Goal: Transaction & Acquisition: Purchase product/service

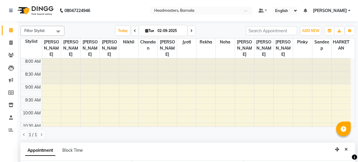
select select "71856"
select select "960"
select select "tentative"
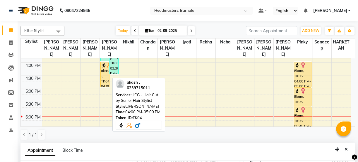
click at [104, 67] on div "akash ., TK04, 04:00 PM-05:00 PM, HCG - Hair Cut by Senior Hair Stylist" at bounding box center [105, 74] width 8 height 25
select select "1"
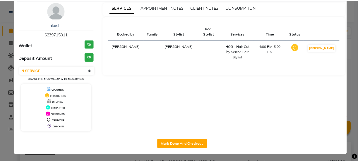
scroll to position [21, 0]
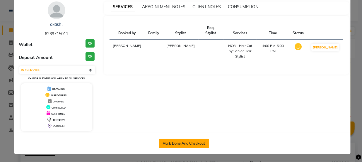
click at [196, 144] on button "Mark Done And Checkout" at bounding box center [184, 143] width 50 height 9
select select "service"
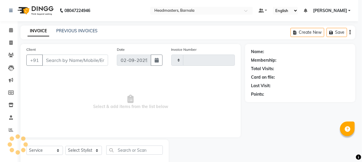
type input "4110"
select select "7526"
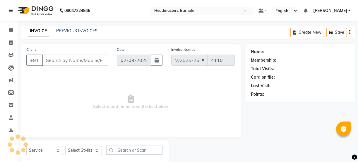
type input "6239715011"
select select "67277"
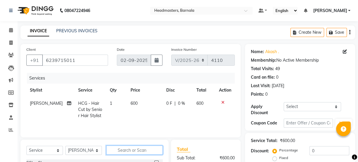
click at [115, 150] on input "text" at bounding box center [134, 149] width 57 height 9
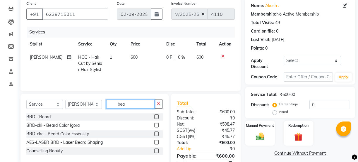
scroll to position [73, 0]
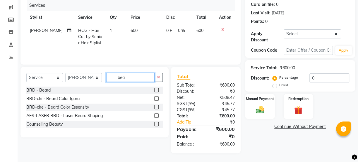
type input "bea"
click at [158, 106] on label at bounding box center [156, 107] width 4 height 4
click at [158, 106] on input "checkbox" at bounding box center [156, 107] width 4 height 4
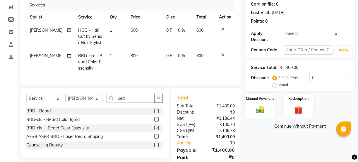
checkbox input "false"
drag, startPoint x: 131, startPoint y: 102, endPoint x: 96, endPoint y: 103, distance: 35.2
click at [97, 103] on div "Select Service Product Membership Package Voucher Prepaid Gift Card Select Styl…" at bounding box center [94, 100] width 137 height 14
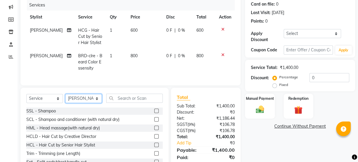
click at [93, 100] on select "Select Stylist [PERSON_NAME] [PERSON_NAME] [PERSON_NAME] [PERSON_NAME] Neha Nik…" at bounding box center [83, 98] width 37 height 9
select select "71856"
click at [65, 98] on select "Select Stylist [PERSON_NAME] [PERSON_NAME] [PERSON_NAME] [PERSON_NAME] Neha Nik…" at bounding box center [83, 98] width 37 height 9
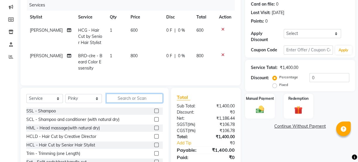
click at [123, 101] on input "text" at bounding box center [134, 97] width 57 height 9
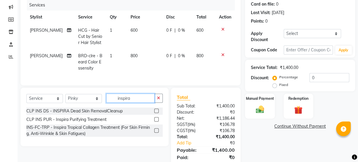
type input "inspira"
click at [157, 113] on label at bounding box center [156, 110] width 4 height 4
click at [157, 113] on input "checkbox" at bounding box center [156, 111] width 4 height 4
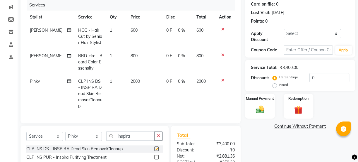
checkbox input "false"
drag, startPoint x: 135, startPoint y: 136, endPoint x: 79, endPoint y: 138, distance: 55.4
click at [86, 142] on div "Select Service Product Membership Package Voucher Prepaid Gift Card Select Styl…" at bounding box center [94, 138] width 137 height 14
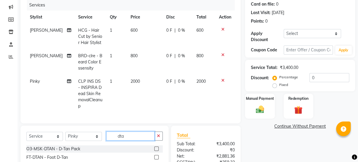
type input "dta"
click at [158, 147] on label at bounding box center [156, 148] width 4 height 4
click at [158, 147] on input "checkbox" at bounding box center [156, 149] width 4 height 4
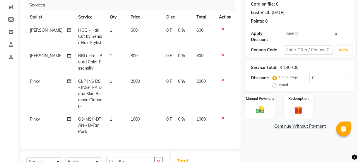
checkbox input "false"
click at [280, 85] on label "Fixed" at bounding box center [284, 84] width 9 height 5
click at [275, 85] on input "Fixed" at bounding box center [276, 85] width 4 height 4
radio input "true"
drag, startPoint x: 313, startPoint y: 80, endPoint x: 292, endPoint y: 86, distance: 21.8
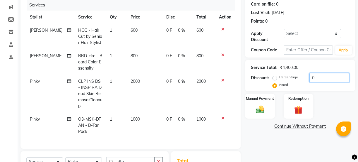
click at [304, 79] on div "Percentage Fixed 0" at bounding box center [312, 81] width 76 height 16
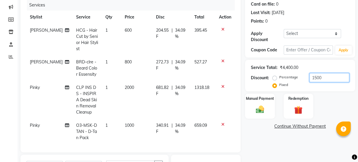
scroll to position [161, 0]
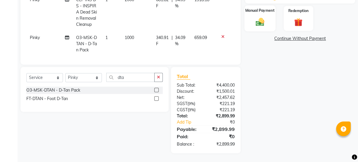
type input "1500"
click at [260, 24] on img at bounding box center [260, 22] width 14 height 10
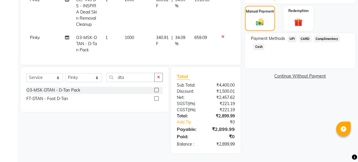
click at [307, 39] on span "CARD" at bounding box center [305, 38] width 13 height 7
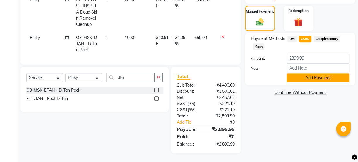
click at [303, 79] on button "Add Payment" at bounding box center [318, 77] width 63 height 9
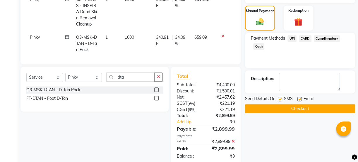
drag, startPoint x: 300, startPoint y: 110, endPoint x: 279, endPoint y: 139, distance: 35.5
click at [300, 110] on button "Checkout" at bounding box center [300, 108] width 110 height 9
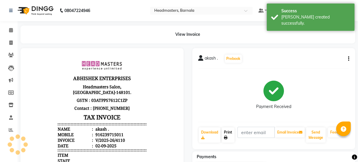
click at [230, 135] on link "Print" at bounding box center [228, 134] width 13 height 15
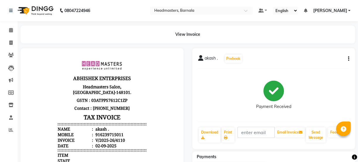
select select "service"
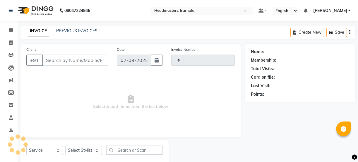
scroll to position [15, 0]
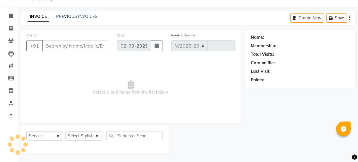
select select "7526"
type input "4111"
type input "6239715011"
select select "71856"
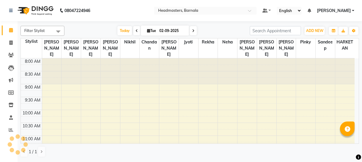
scroll to position [231, 0]
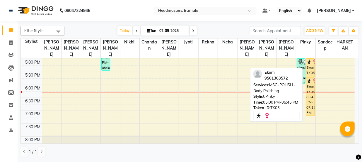
click at [311, 61] on div "Ekam, TK05, 05:00 PM-05:45 PM, MSG-POLISH - Body Polishing" at bounding box center [310, 68] width 8 height 18
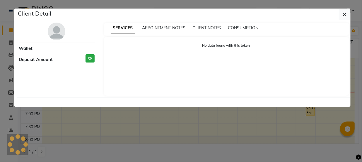
select select "1"
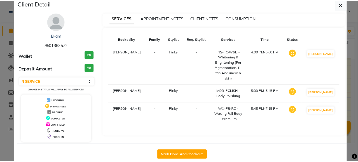
scroll to position [21, 0]
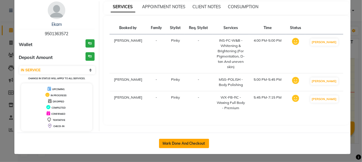
click at [198, 141] on button "Mark Done And Checkout" at bounding box center [184, 143] width 50 height 9
select select "service"
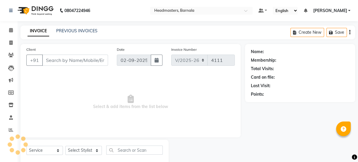
type input "9501363572"
select select "71856"
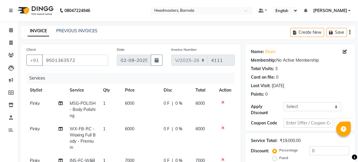
scroll to position [141, 0]
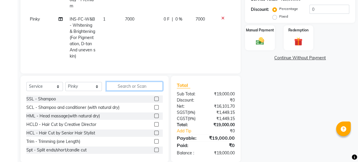
click at [124, 89] on input "text" at bounding box center [134, 85] width 57 height 9
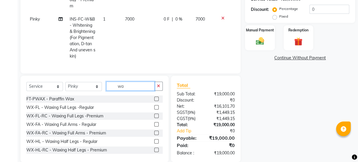
type input "w"
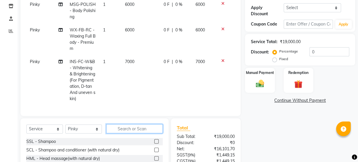
scroll to position [88, 0]
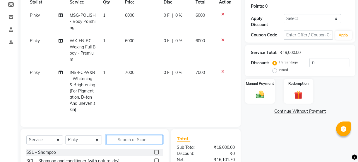
click at [120, 141] on input "text" at bounding box center [134, 139] width 57 height 9
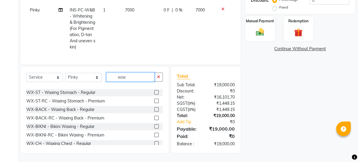
scroll to position [110, 0]
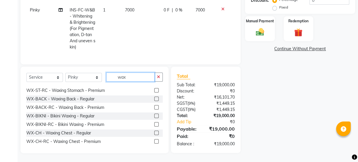
type input "wax"
click at [154, 125] on label at bounding box center [156, 124] width 4 height 4
click at [154, 125] on input "checkbox" at bounding box center [156, 124] width 4 height 4
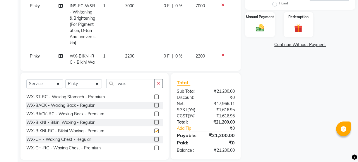
checkbox input "false"
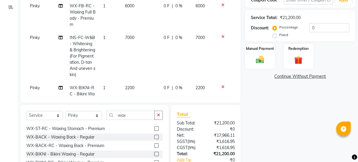
click at [280, 35] on label "Fixed" at bounding box center [284, 34] width 9 height 5
click at [276, 35] on input "Fixed" at bounding box center [276, 35] width 4 height 4
radio input "true"
drag, startPoint x: 314, startPoint y: 28, endPoint x: 269, endPoint y: 30, distance: 45.2
click at [284, 28] on div "Percentage Fixed 0" at bounding box center [312, 31] width 76 height 16
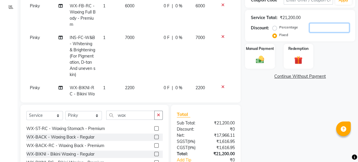
type input "4"
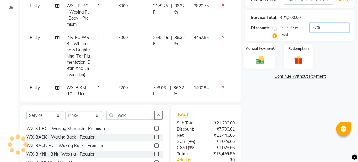
type input "7700"
click at [262, 55] on img at bounding box center [260, 60] width 14 height 10
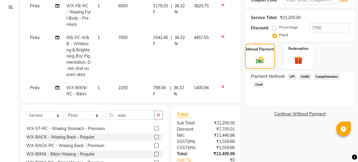
click at [291, 77] on span "UPI" at bounding box center [292, 76] width 9 height 7
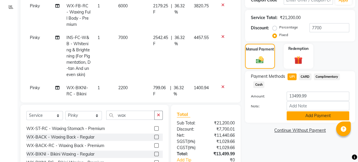
click at [311, 111] on button "Add Payment" at bounding box center [318, 115] width 63 height 9
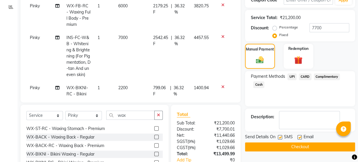
scroll to position [179, 0]
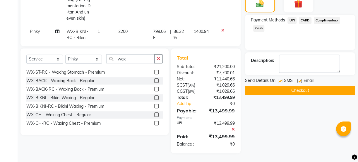
click at [311, 89] on button "Checkout" at bounding box center [300, 90] width 110 height 9
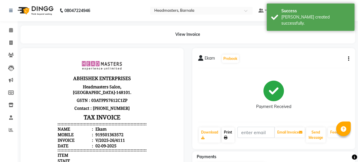
click at [230, 132] on link "Print" at bounding box center [228, 134] width 13 height 15
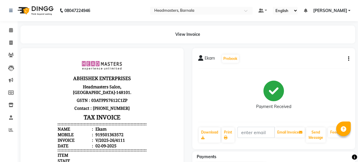
select select "service"
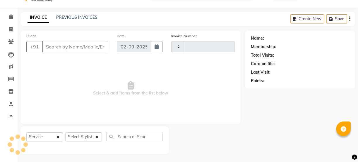
type input "4112"
select select "7526"
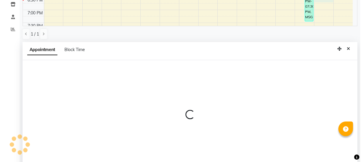
scroll to position [114, 0]
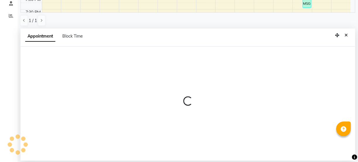
select select "71857"
select select "tentative"
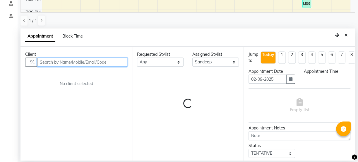
select select "1110"
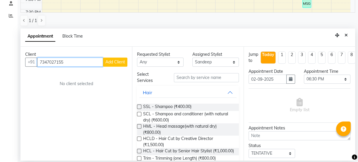
type input "7347027155"
click at [120, 60] on span "Add Client" at bounding box center [115, 61] width 20 height 5
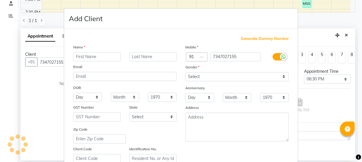
click at [108, 56] on input "text" at bounding box center [96, 56] width 47 height 9
type input "[PERSON_NAME]"
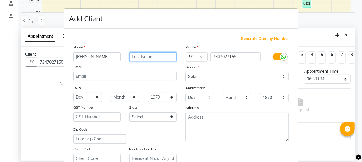
click at [141, 56] on input "text" at bounding box center [153, 56] width 47 height 9
type input "singh"
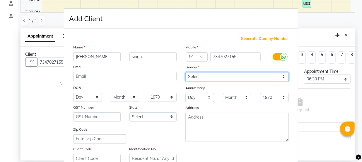
click at [225, 75] on select "Select [DEMOGRAPHIC_DATA] [DEMOGRAPHIC_DATA] Other Prefer Not To Say" at bounding box center [237, 76] width 103 height 9
select select "[DEMOGRAPHIC_DATA]"
click at [186, 72] on select "Select [DEMOGRAPHIC_DATA] [DEMOGRAPHIC_DATA] Other Prefer Not To Say" at bounding box center [237, 76] width 103 height 9
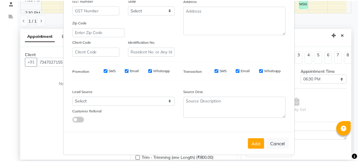
scroll to position [110, 0]
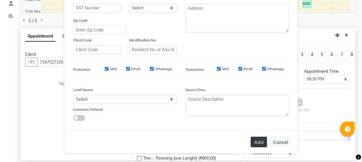
click at [258, 143] on button "Add" at bounding box center [259, 142] width 16 height 11
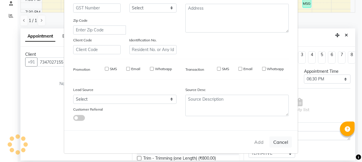
select select
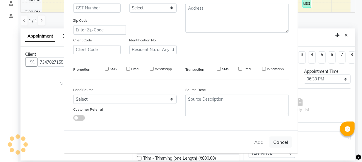
select select
checkbox input "false"
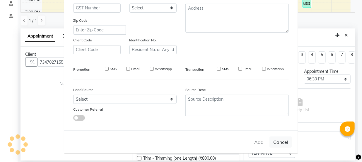
checkbox input "false"
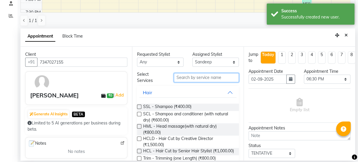
click at [211, 80] on input "text" at bounding box center [206, 77] width 65 height 9
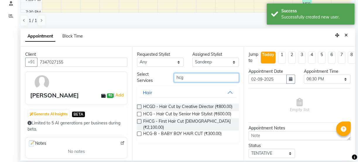
type input "hcg"
click at [139, 115] on label at bounding box center [139, 114] width 4 height 4
click at [139, 115] on input "checkbox" at bounding box center [139, 115] width 4 height 4
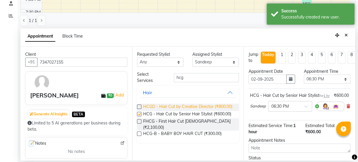
checkbox input "false"
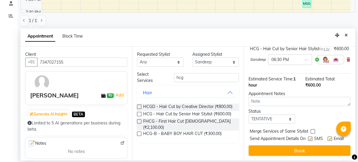
scroll to position [62, 0]
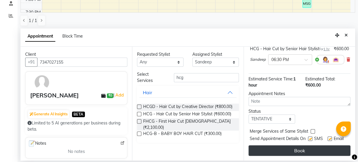
click at [284, 145] on button "Book" at bounding box center [300, 150] width 102 height 11
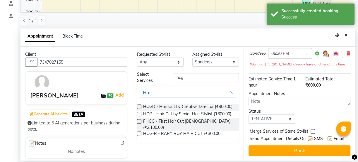
scroll to position [0, 0]
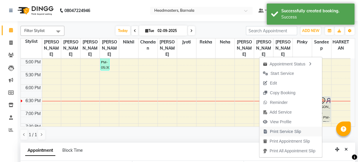
click at [295, 130] on span "Print Service Slip" at bounding box center [285, 131] width 31 height 6
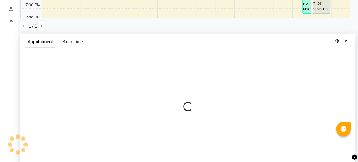
scroll to position [114, 0]
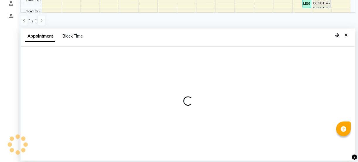
select select "67274"
select select "tentative"
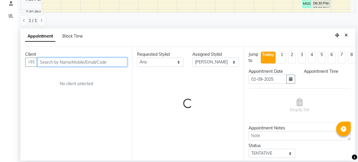
select select "1110"
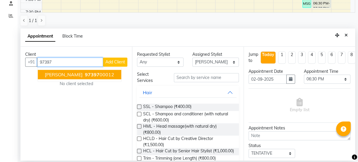
click at [86, 73] on ngb-highlight "97397 00012" at bounding box center [99, 75] width 30 height 6
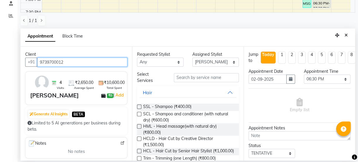
type input "9739700012"
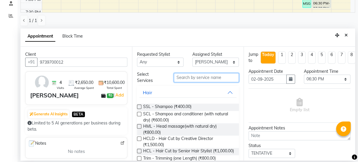
click at [196, 76] on input "text" at bounding box center [206, 77] width 65 height 9
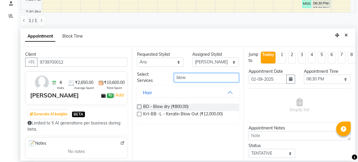
type input "blow"
click at [141, 105] on label at bounding box center [139, 106] width 4 height 4
click at [141, 105] on input "checkbox" at bounding box center [139, 107] width 4 height 4
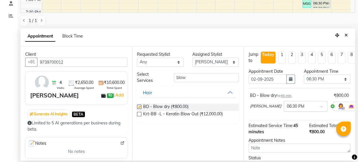
checkbox input "false"
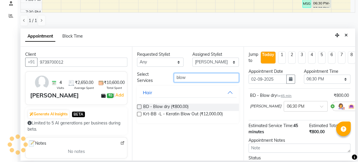
click at [215, 78] on input "blow" at bounding box center [206, 77] width 65 height 9
type input "b"
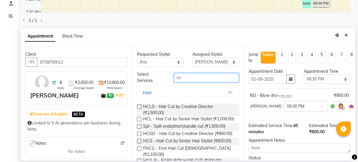
type input "c"
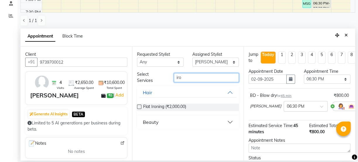
click at [205, 74] on input "iro" at bounding box center [206, 77] width 65 height 9
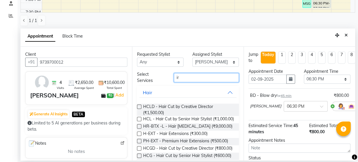
type input "i"
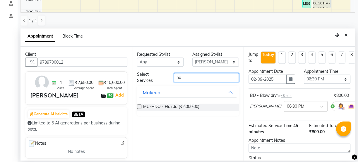
type input "h"
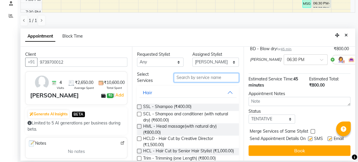
scroll to position [55, 0]
click at [276, 147] on button "Book" at bounding box center [300, 150] width 102 height 11
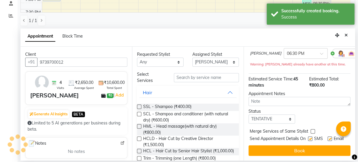
scroll to position [0, 0]
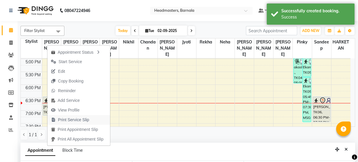
click at [81, 121] on span "Print Service Slip" at bounding box center [73, 120] width 31 height 6
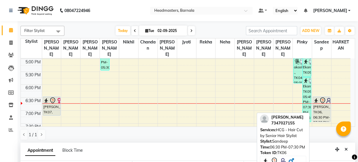
click at [319, 98] on div "[PERSON_NAME], TK06, 06:30 PM-07:30 PM, HCG - Hair Cut by Senior Hair Stylist" at bounding box center [321, 109] width 17 height 25
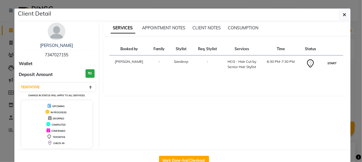
click at [334, 63] on button "START" at bounding box center [332, 62] width 12 height 7
select select "1"
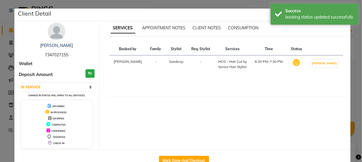
click at [241, 4] on ngb-modal-window "Client Detail [PERSON_NAME] 7347027155 Wallet Deposit Amount ₹0 Select IN SERVI…" at bounding box center [181, 81] width 362 height 162
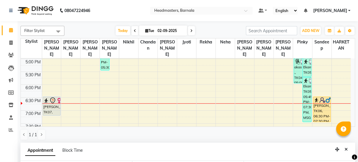
select select "67285"
select select "tentative"
select select "1110"
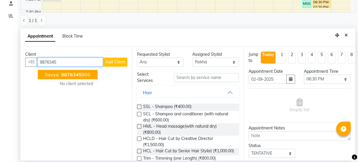
click at [86, 75] on ngb-highlight "9876345 906" at bounding box center [75, 75] width 30 height 6
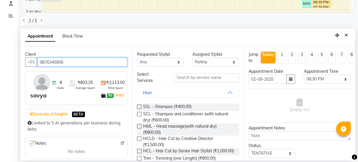
type input "9876345906"
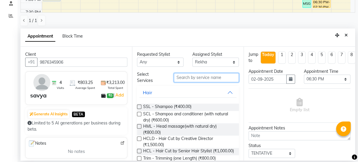
click at [196, 77] on input "text" at bounding box center [206, 77] width 65 height 9
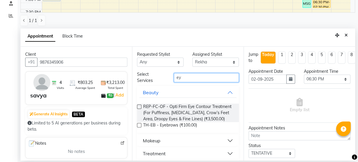
type input "ey"
click at [139, 127] on label at bounding box center [139, 125] width 4 height 4
click at [139, 127] on input "checkbox" at bounding box center [139, 126] width 4 height 4
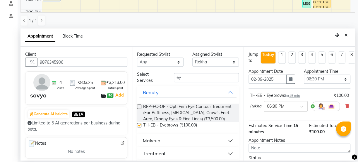
checkbox input "false"
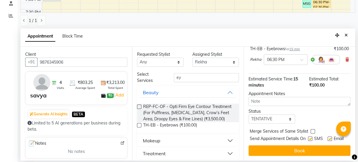
scroll to position [55, 0]
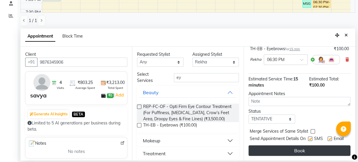
click at [296, 145] on button "Book" at bounding box center [300, 150] width 102 height 11
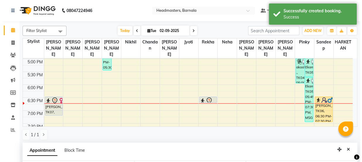
scroll to position [0, 0]
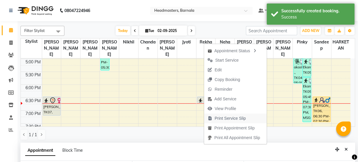
click at [230, 119] on span "Print Service Slip" at bounding box center [230, 118] width 31 height 6
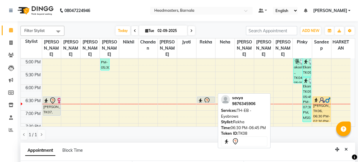
click at [205, 101] on div at bounding box center [206, 102] width 17 height 2
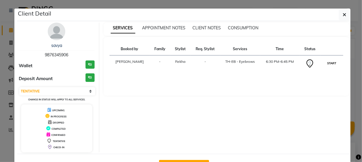
click at [327, 61] on button "START" at bounding box center [332, 62] width 12 height 7
select select "1"
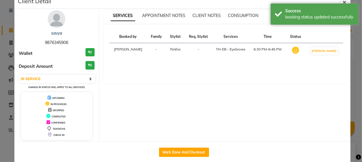
scroll to position [21, 0]
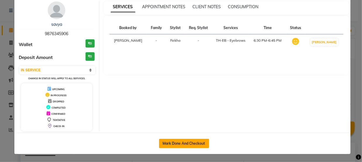
click at [194, 140] on button "Mark Done And Checkout" at bounding box center [184, 143] width 50 height 9
select select "service"
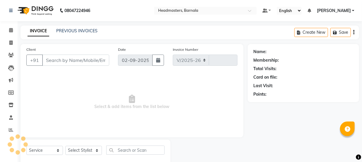
select select "7526"
type input "4112"
type input "9876345906"
select select "67285"
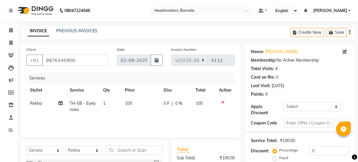
click at [105, 102] on td "1" at bounding box center [111, 106] width 22 height 19
select select "67285"
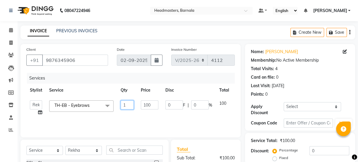
click at [126, 103] on input "1" at bounding box center [127, 104] width 13 height 9
type input "4"
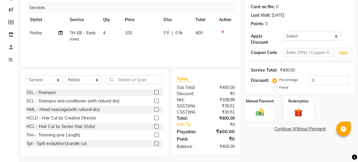
click at [280, 86] on label "Fixed" at bounding box center [284, 87] width 9 height 5
click at [275, 86] on input "Fixed" at bounding box center [276, 87] width 4 height 4
radio input "true"
click at [324, 79] on input "0" at bounding box center [330, 80] width 40 height 9
click at [254, 110] on img at bounding box center [260, 112] width 14 height 10
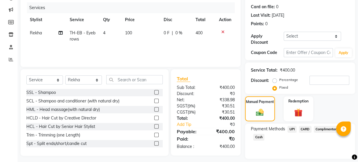
click at [294, 130] on span "UPI" at bounding box center [292, 129] width 9 height 7
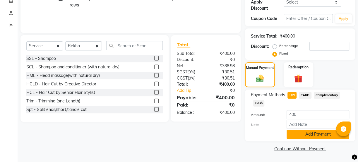
click at [308, 134] on button "Add Payment" at bounding box center [318, 134] width 63 height 9
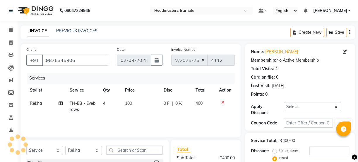
scroll to position [120, 0]
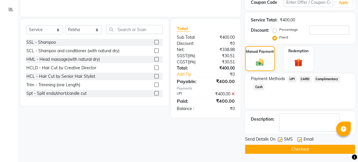
click at [297, 148] on button "Checkout" at bounding box center [300, 148] width 110 height 9
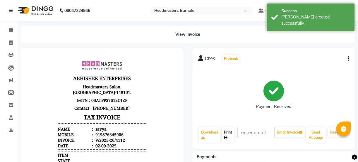
click at [226, 134] on link "Print" at bounding box center [228, 134] width 13 height 15
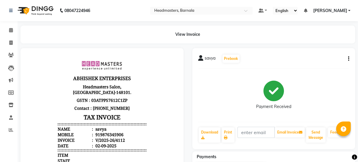
select select "service"
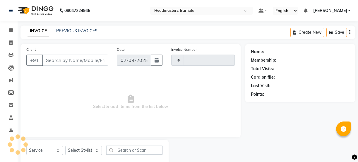
type input "4113"
select select "7526"
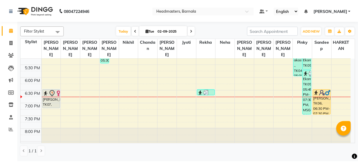
scroll to position [242, 0]
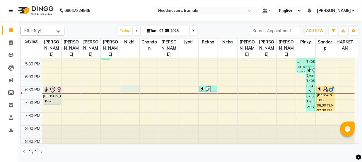
click at [131, 93] on td at bounding box center [198, 96] width 313 height 6
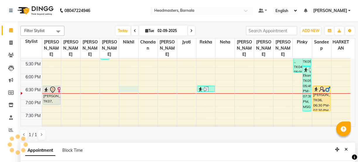
select select "67279"
select select "tentative"
select select "1110"
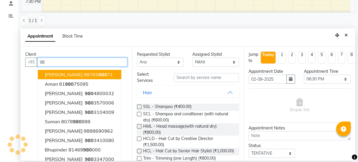
type input "9"
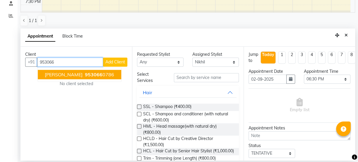
click at [84, 73] on ngb-highlight "953066 0786" at bounding box center [99, 75] width 30 height 6
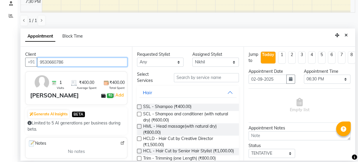
type input "9530660786"
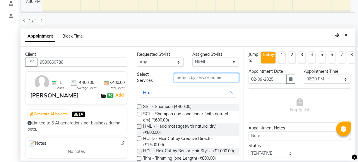
click at [207, 79] on input "text" at bounding box center [206, 77] width 65 height 9
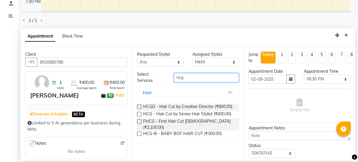
type input "hcg"
click at [140, 115] on label at bounding box center [139, 114] width 4 height 4
click at [140, 115] on input "checkbox" at bounding box center [139, 115] width 4 height 4
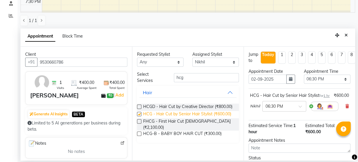
checkbox input "false"
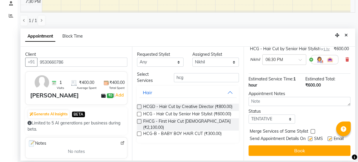
scroll to position [62, 0]
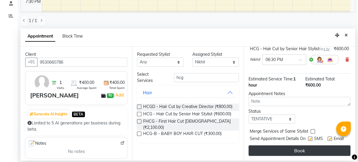
click at [293, 147] on button "Book" at bounding box center [300, 150] width 102 height 11
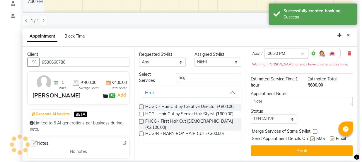
scroll to position [0, 0]
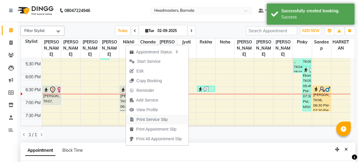
click at [156, 118] on span "Print Service Slip" at bounding box center [152, 119] width 31 height 6
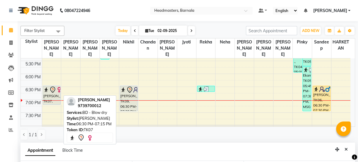
click at [59, 89] on div "[PERSON_NAME], TK07, 06:30 PM-07:15 PM, BD - Blow dry" at bounding box center [51, 95] width 17 height 18
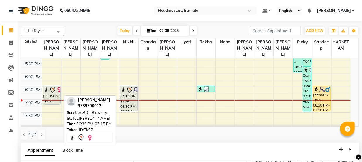
select select "7"
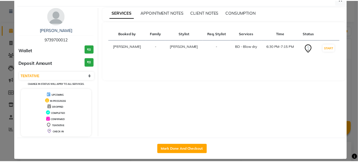
scroll to position [21, 0]
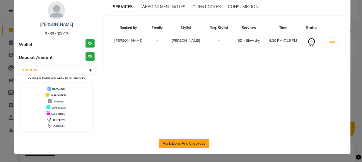
click at [198, 141] on button "Mark Done And Checkout" at bounding box center [184, 143] width 50 height 9
select select "service"
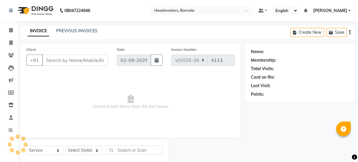
type input "9739700012"
select select "67274"
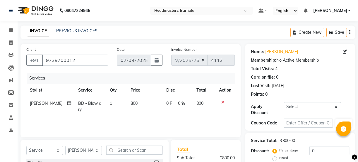
click at [107, 102] on td "1" at bounding box center [116, 106] width 21 height 19
select select "67274"
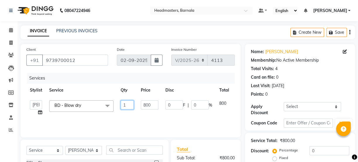
drag, startPoint x: 127, startPoint y: 105, endPoint x: 27, endPoint y: 111, distance: 100.5
click at [78, 108] on tr "[PERSON_NAME] [PERSON_NAME] Jyoti [PERSON_NAME] [PERSON_NAME] Neha Nikhil [PERS…" at bounding box center [139, 108] width 226 height 22
type input "3"
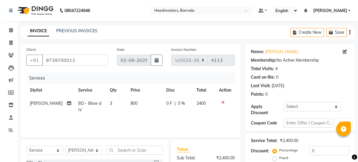
click at [325, 138] on div "Service Total: ₹2,400.00" at bounding box center [300, 140] width 98 height 6
click at [280, 157] on label "Fixed" at bounding box center [284, 157] width 9 height 5
click at [277, 157] on input "Fixed" at bounding box center [276, 158] width 4 height 4
radio input "true"
click at [298, 149] on div "Percentage Fixed 0" at bounding box center [312, 154] width 76 height 16
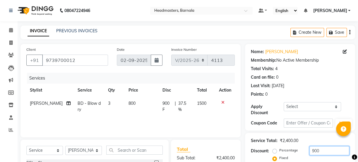
scroll to position [73, 0]
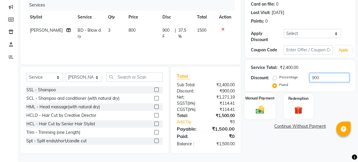
type input "900"
click at [258, 106] on img at bounding box center [260, 109] width 14 height 10
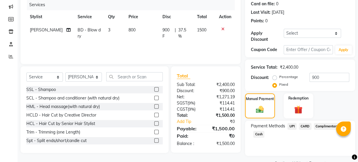
click at [294, 123] on span "UPI" at bounding box center [292, 126] width 9 height 7
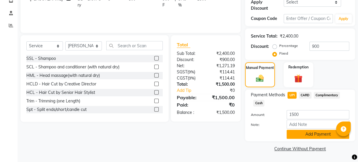
click at [321, 135] on button "Add Payment" at bounding box center [318, 134] width 63 height 9
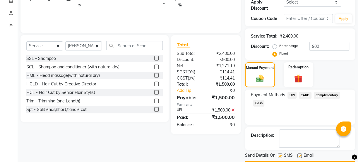
scroll to position [120, 0]
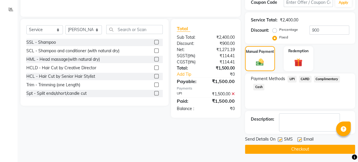
click at [324, 143] on div "Send Details On SMS Email Checkout" at bounding box center [300, 145] width 110 height 18
click at [323, 147] on button "Checkout" at bounding box center [300, 148] width 110 height 9
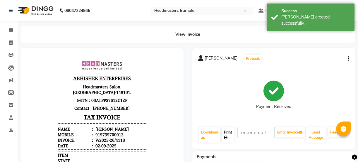
click at [228, 134] on link "Print" at bounding box center [228, 134] width 13 height 15
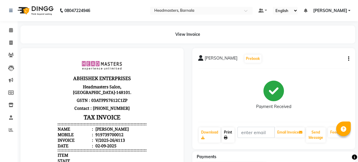
click at [226, 136] on icon at bounding box center [226, 138] width 4 height 4
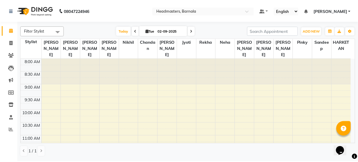
scroll to position [242, 0]
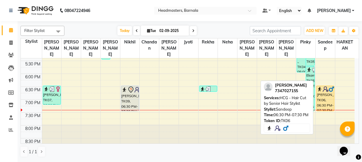
click at [330, 91] on div "[PERSON_NAME], TK06, 06:30 PM-07:30 PM, HCG - Hair Cut by Senior Hair Stylist" at bounding box center [326, 98] width 18 height 25
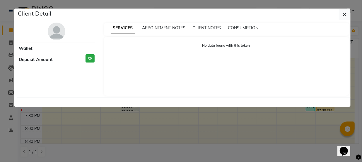
select select "1"
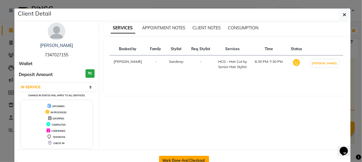
click at [197, 161] on button "Mark Done And Checkout" at bounding box center [184, 160] width 50 height 9
select select "service"
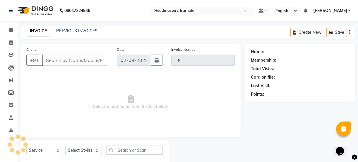
type input "4114"
select select "7526"
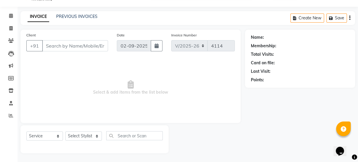
type input "7347027155"
select select "71857"
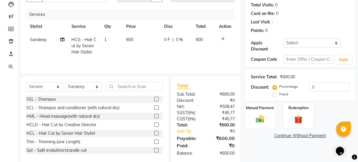
scroll to position [73, 0]
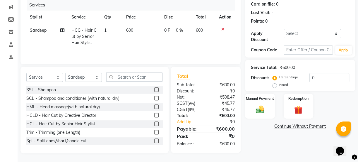
click at [280, 85] on label "Fixed" at bounding box center [284, 84] width 9 height 5
click at [278, 85] on input "Fixed" at bounding box center [276, 85] width 4 height 4
radio input "true"
click at [320, 78] on input "0" at bounding box center [330, 77] width 40 height 9
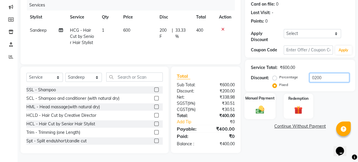
type input "0200"
click at [256, 111] on img at bounding box center [260, 109] width 14 height 10
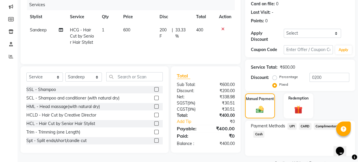
click at [261, 133] on span "Cash" at bounding box center [258, 134] width 11 height 7
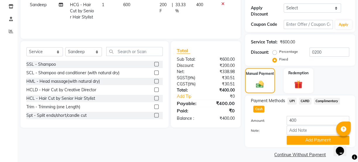
scroll to position [104, 0]
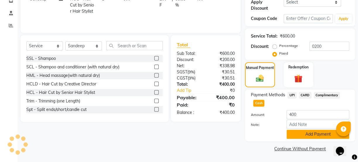
click at [309, 136] on button "Add Payment" at bounding box center [318, 134] width 63 height 9
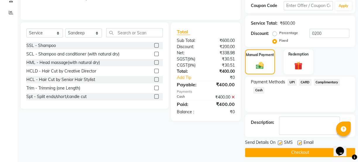
scroll to position [120, 0]
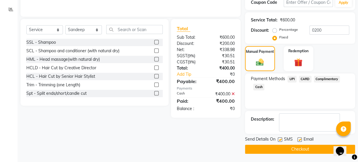
click at [307, 147] on button "Checkout" at bounding box center [300, 148] width 110 height 9
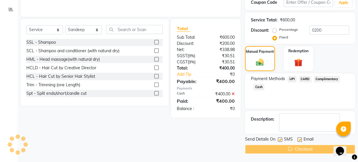
click at [307, 147] on div "Checkout" at bounding box center [300, 148] width 110 height 9
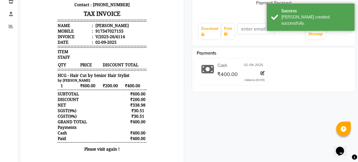
scroll to position [114, 0]
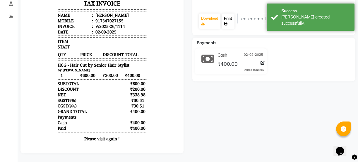
click at [226, 22] on icon at bounding box center [226, 24] width 4 height 4
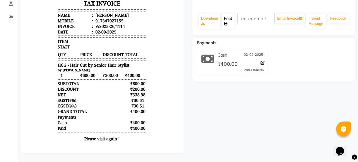
select select "service"
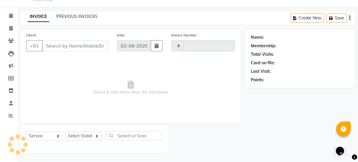
type input "4115"
select select "7526"
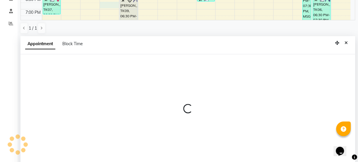
scroll to position [114, 0]
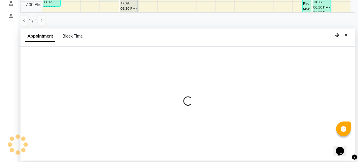
select select "67277"
select select "1125"
select select "tentative"
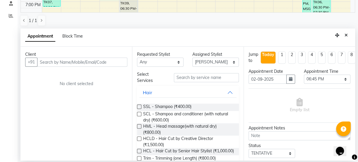
click at [85, 61] on input "text" at bounding box center [82, 61] width 90 height 9
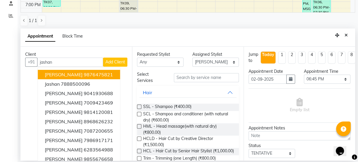
click at [89, 77] on ngb-highlight "9876475821" at bounding box center [98, 75] width 29 height 6
type input "9876475821"
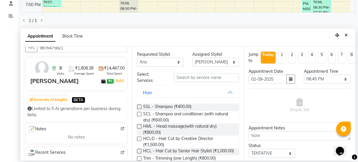
scroll to position [0, 0]
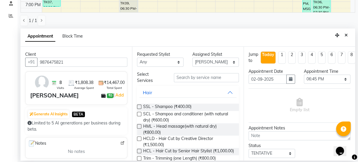
drag, startPoint x: 75, startPoint y: 65, endPoint x: 8, endPoint y: 56, distance: 68.4
click at [0, 66] on app-home "08047224946 Select Location × Headmasters, Barnala Default Panel My Panel Engli…" at bounding box center [179, 24] width 358 height 276
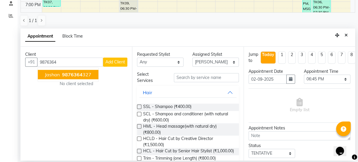
click at [86, 75] on ngb-highlight "9876364 327" at bounding box center [76, 75] width 30 height 6
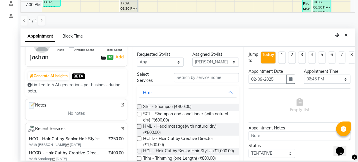
scroll to position [42, 0]
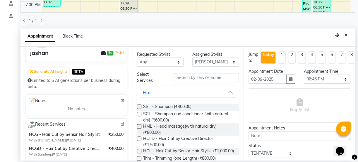
type input "9876364327"
click at [185, 73] on input "text" at bounding box center [206, 77] width 65 height 9
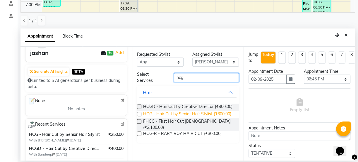
type input "hcg"
click at [175, 115] on span "HCG - Hair Cut by Senior Hair Stylist (₹600.00)" at bounding box center [187, 114] width 88 height 7
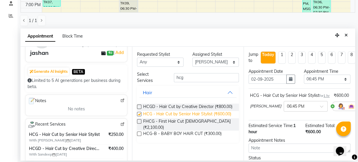
checkbox input "false"
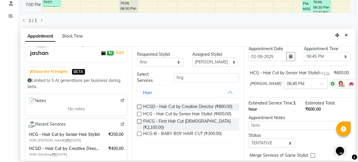
scroll to position [62, 0]
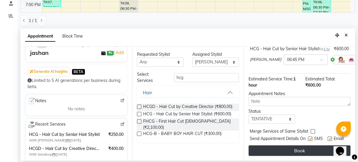
click at [316, 149] on button "Book" at bounding box center [300, 150] width 102 height 11
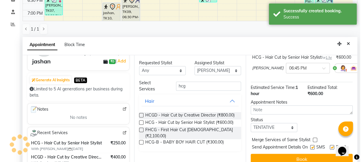
scroll to position [0, 0]
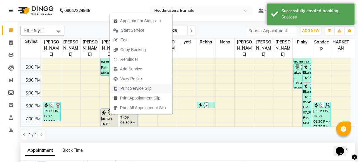
click at [140, 88] on span "Print Service Slip" at bounding box center [135, 88] width 31 height 6
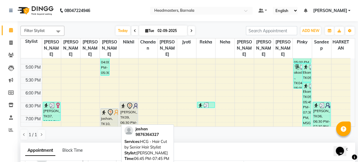
click at [113, 109] on icon at bounding box center [110, 112] width 7 height 7
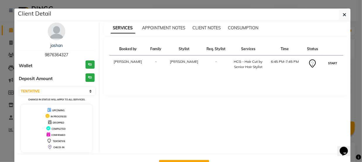
click at [327, 62] on button "START" at bounding box center [333, 62] width 12 height 7
select select "1"
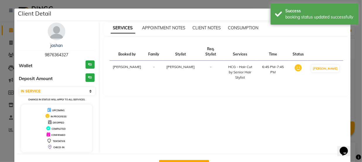
click at [351, 66] on div "SERVICES APPOINTMENT NOTES CLIENT NOTES CONSUMPTION Booked by Family Stylist Re…" at bounding box center [226, 88] width 255 height 130
click at [350, 62] on div "SERVICES APPOINTMENT NOTES CLIENT NOTES CONSUMPTION Booked by Family Stylist Re…" at bounding box center [226, 88] width 255 height 130
click at [351, 60] on div "SERVICES APPOINTMENT NOTES CLIENT NOTES CONSUMPTION Booked by Family Stylist Re…" at bounding box center [226, 88] width 255 height 130
click at [354, 76] on ngb-modal-window "Client Detail jashan 9876364327 Wallet ₹0 Deposit Amount ₹0 Select IN SERVICE C…" at bounding box center [181, 81] width 362 height 162
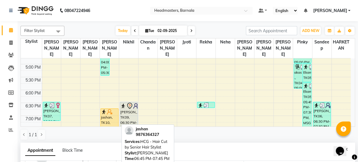
click at [111, 116] on div "jashan, TK10, 06:45 PM-07:45 PM, HCG - Hair Cut by Senior Hair Stylist" at bounding box center [109, 120] width 17 height 25
select select "1"
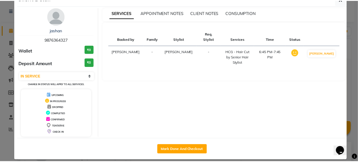
scroll to position [21, 0]
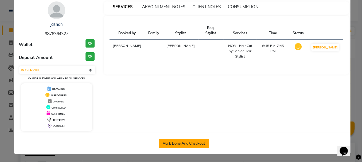
click at [187, 140] on button "Mark Done And Checkout" at bounding box center [184, 143] width 50 height 9
select select "service"
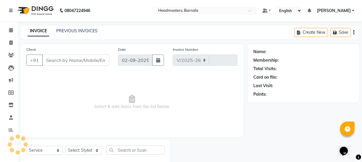
select select "7526"
type input "4115"
type input "9876364327"
select select "67277"
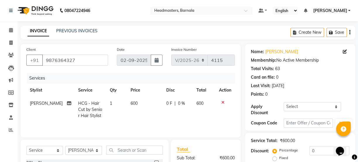
click at [280, 156] on label "Fixed" at bounding box center [284, 157] width 9 height 5
click at [276, 156] on input "Fixed" at bounding box center [276, 158] width 4 height 4
radio input "true"
drag, startPoint x: 315, startPoint y: 150, endPoint x: 304, endPoint y: 152, distance: 11.3
click at [306, 152] on div "Percentage Fixed 0" at bounding box center [312, 154] width 76 height 16
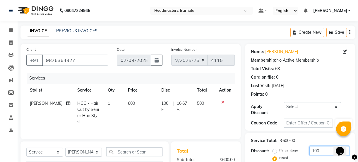
scroll to position [73, 0]
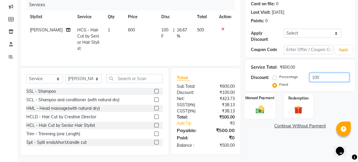
type input "100"
click at [254, 106] on img at bounding box center [260, 109] width 14 height 10
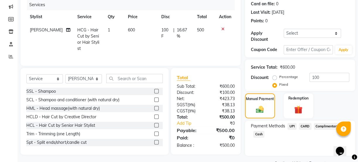
click at [259, 134] on span "Cash" at bounding box center [258, 134] width 11 height 7
drag, startPoint x: 361, startPoint y: 146, endPoint x: 5, endPoint y: 7, distance: 382.6
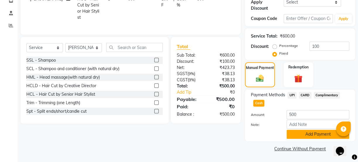
click at [322, 133] on button "Add Payment" at bounding box center [318, 134] width 63 height 9
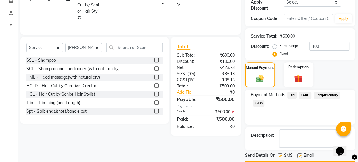
scroll to position [120, 0]
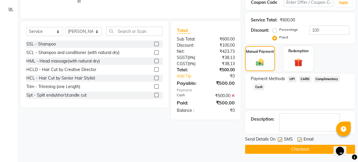
click at [313, 150] on button "Checkout" at bounding box center [300, 148] width 110 height 9
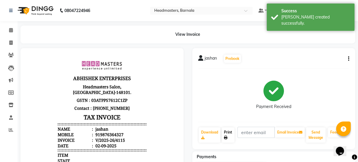
click at [231, 135] on link "Print" at bounding box center [228, 134] width 13 height 15
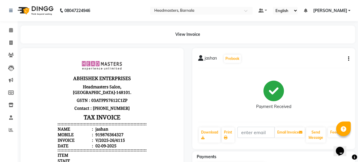
select select "service"
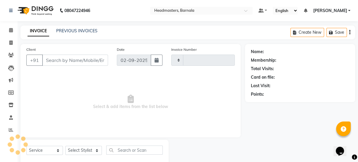
type input "4116"
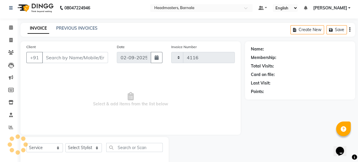
select select "7526"
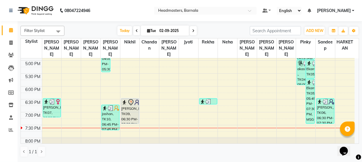
scroll to position [240, 0]
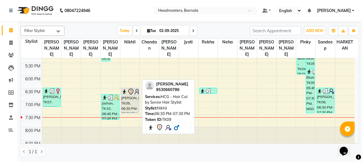
click at [127, 98] on div "[PERSON_NAME], TK09, 06:30 PM-07:30 PM, HCG - Hair Cut by Senior Hair Stylist" at bounding box center [130, 100] width 18 height 25
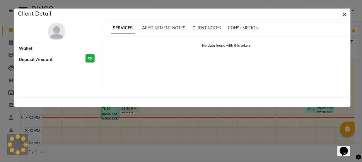
select select "7"
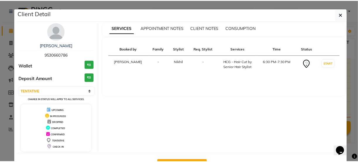
scroll to position [21, 0]
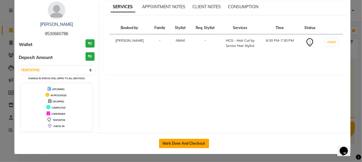
click at [187, 142] on button "Mark Done And Checkout" at bounding box center [184, 143] width 50 height 9
select select "service"
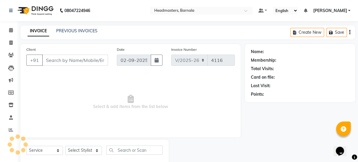
type input "9530660786"
select select "67279"
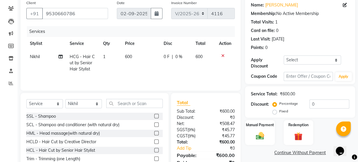
scroll to position [73, 0]
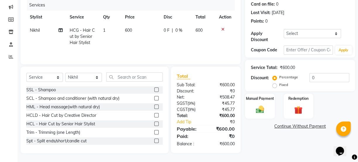
click at [280, 85] on label "Fixed" at bounding box center [284, 84] width 9 height 5
click at [274, 85] on input "Fixed" at bounding box center [276, 85] width 4 height 4
radio input "true"
drag, startPoint x: 320, startPoint y: 79, endPoint x: 225, endPoint y: 89, distance: 95.5
click at [278, 80] on div "Percentage Fixed 0" at bounding box center [312, 81] width 76 height 16
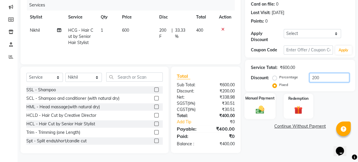
type input "200"
click at [261, 103] on div "Manual Payment" at bounding box center [260, 106] width 31 height 26
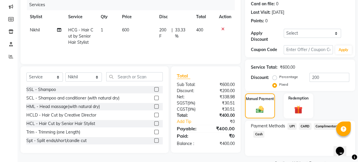
click at [292, 125] on span "UPI" at bounding box center [292, 126] width 9 height 7
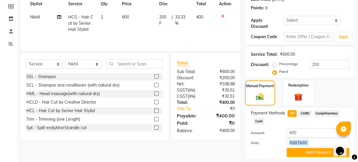
drag, startPoint x: 354, startPoint y: 146, endPoint x: 357, endPoint y: 157, distance: 11.2
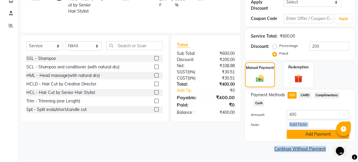
click at [325, 136] on button "Add Payment" at bounding box center [318, 134] width 63 height 9
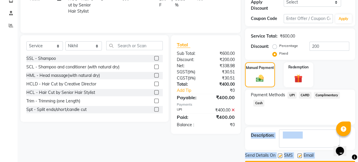
scroll to position [120, 0]
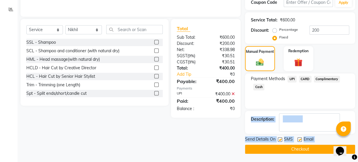
drag, startPoint x: 361, startPoint y: 149, endPoint x: 7, endPoint y: 13, distance: 379.6
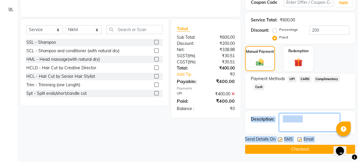
click at [305, 120] on textarea at bounding box center [309, 122] width 61 height 18
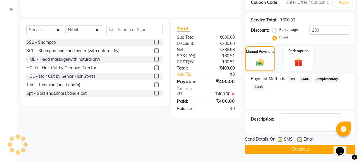
click at [296, 150] on button "Checkout" at bounding box center [300, 148] width 110 height 9
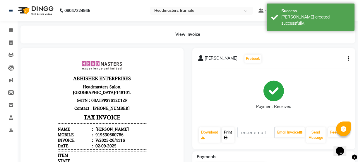
click at [227, 137] on icon at bounding box center [226, 138] width 4 height 4
